Goal: Navigation & Orientation: Find specific page/section

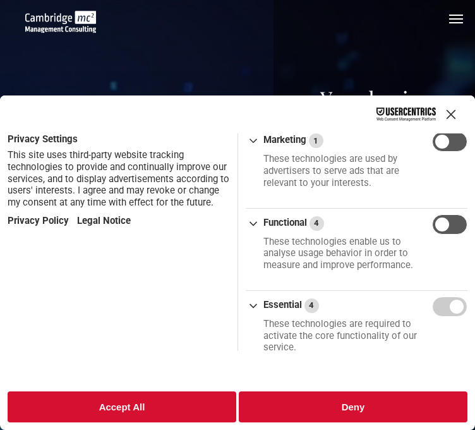
click at [286, 396] on button "Deny" at bounding box center [353, 406] width 229 height 31
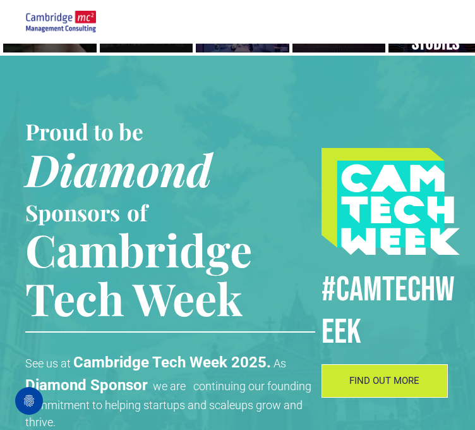
scroll to position [569, 0]
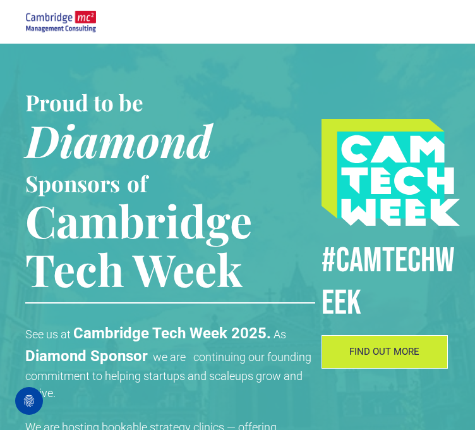
click at [259, 25] on link "A yoga teacher lifting his whole body off the ground in the peacock pose" at bounding box center [242, 4] width 99 height 40
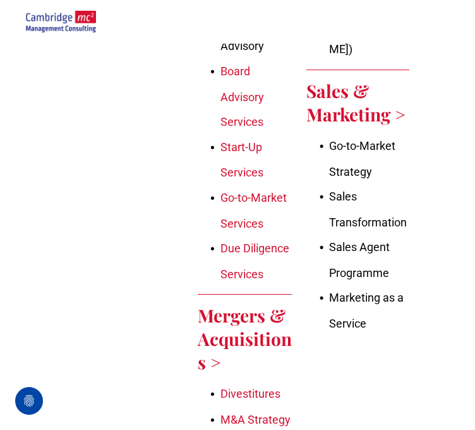
scroll to position [1201, 0]
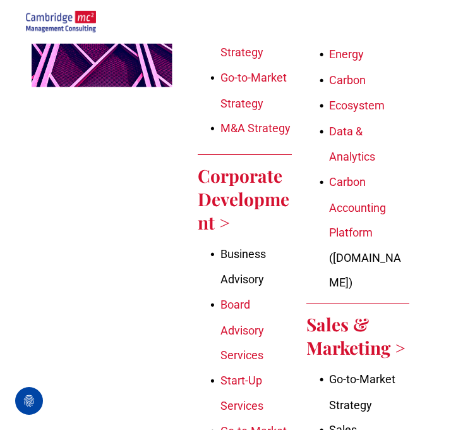
click at [0, 0] on link "ABOUT US" at bounding box center [0, 0] width 0 height 0
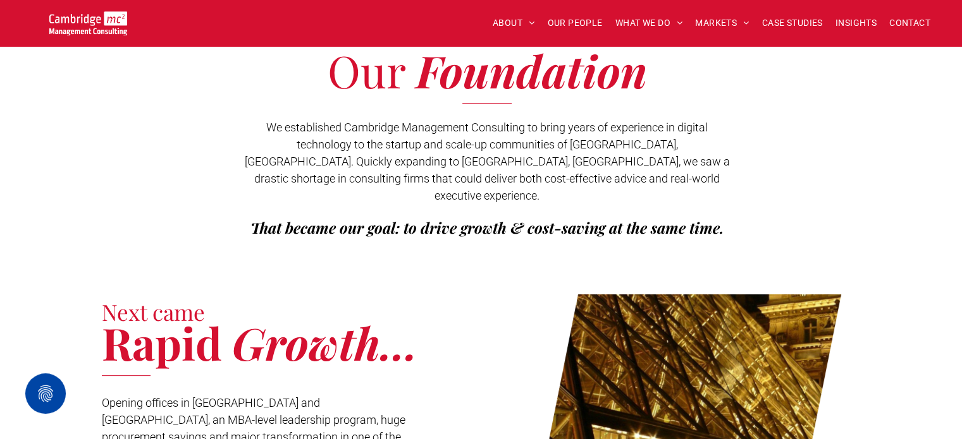
scroll to position [316, 0]
